Goal: Information Seeking & Learning: Learn about a topic

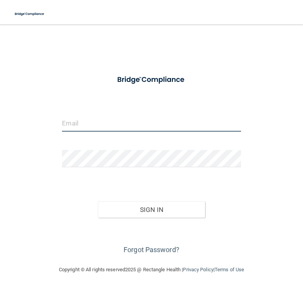
click at [108, 118] on input "email" at bounding box center [151, 123] width 179 height 17
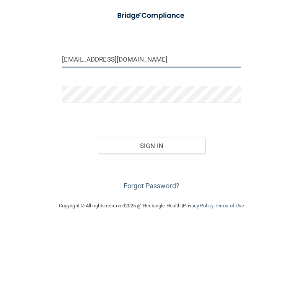
type input "[EMAIL_ADDRESS][DOMAIN_NAME]"
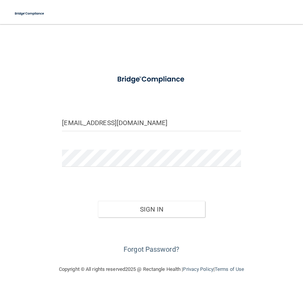
click at [175, 210] on button "Sign In" at bounding box center [151, 209] width 107 height 17
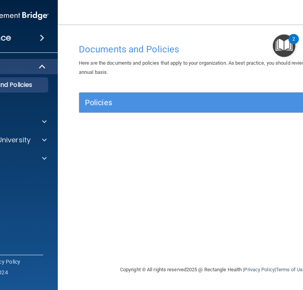
click at [29, 160] on img at bounding box center [28, 159] width 10 height 10
click at [33, 175] on img at bounding box center [28, 177] width 10 height 10
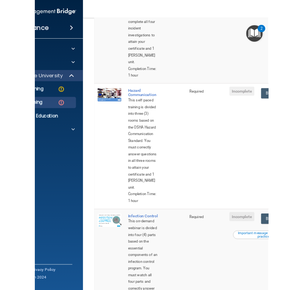
scroll to position [201, 0]
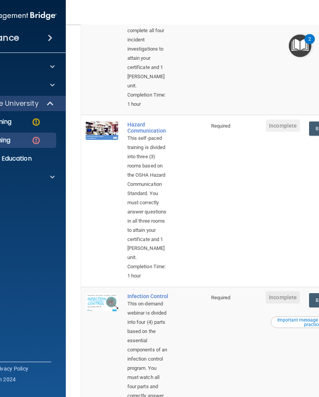
click at [147, 121] on div "Hazard Communication" at bounding box center [148, 127] width 41 height 12
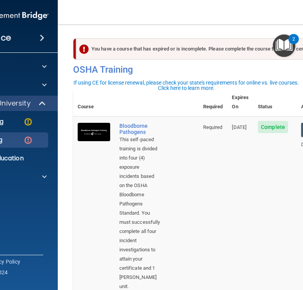
scroll to position [0, 0]
click at [206, 47] on div "You have a course that has expired or is incomplete. Please complete the course…" at bounding box center [213, 48] width 274 height 21
click at [214, 53] on div "You have a course that has expired or is incomplete. Please complete the course…" at bounding box center [213, 48] width 274 height 21
click at [90, 50] on div "You have a course that has expired or is incomplete. Please complete the course…" at bounding box center [213, 48] width 274 height 21
click at [190, 56] on div "You have a course that has expired or is incomplete. Please complete the course…" at bounding box center [213, 48] width 274 height 21
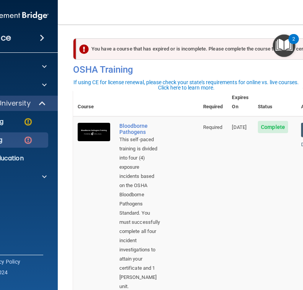
click at [289, 46] on img "Open Resource Center, 2 new notifications" at bounding box center [284, 45] width 23 height 23
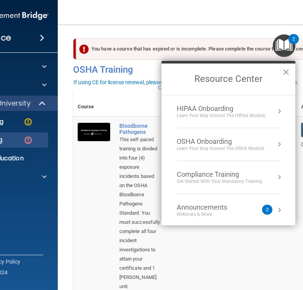
click at [290, 48] on img "Open Resource Center, 2 new notifications" at bounding box center [284, 45] width 23 height 23
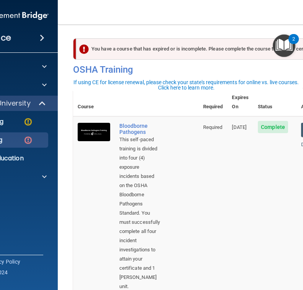
click at [239, 49] on div "You have a course that has expired or is incomplete. Please complete the course…" at bounding box center [213, 48] width 274 height 21
click at [292, 45] on img "Open Resource Center, 2 new notifications" at bounding box center [284, 45] width 23 height 23
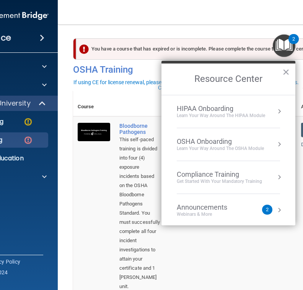
click at [285, 77] on button "×" at bounding box center [286, 72] width 7 height 12
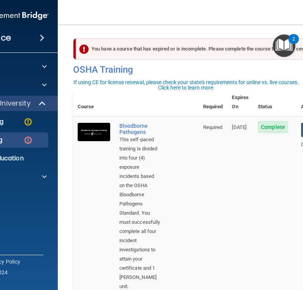
click at [153, 123] on div "Bloodborne Pathogens" at bounding box center [140, 129] width 41 height 12
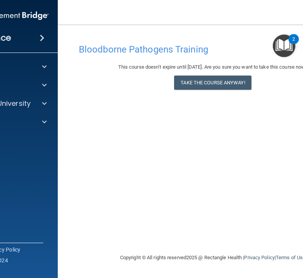
click at [221, 83] on button "Take the course anyway!" at bounding box center [212, 82] width 77 height 14
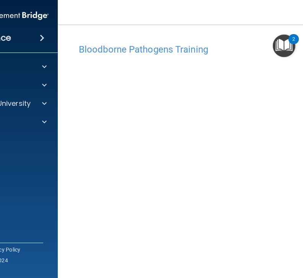
click at [248, 43] on div "Bloodborne Pathogens Training" at bounding box center [213, 49] width 280 height 19
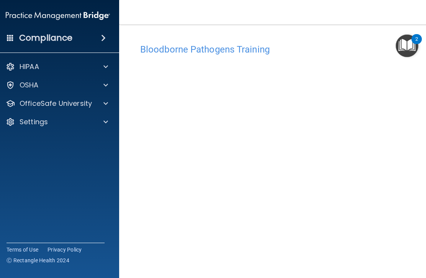
click at [303, 47] on img "Open Resource Center, 2 new notifications" at bounding box center [407, 45] width 23 height 23
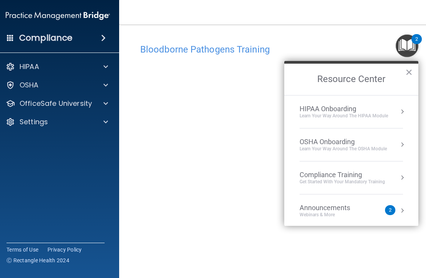
click at [303, 51] on img "Open Resource Center, 2 new notifications" at bounding box center [407, 45] width 23 height 23
